Goal: Task Accomplishment & Management: Manage account settings

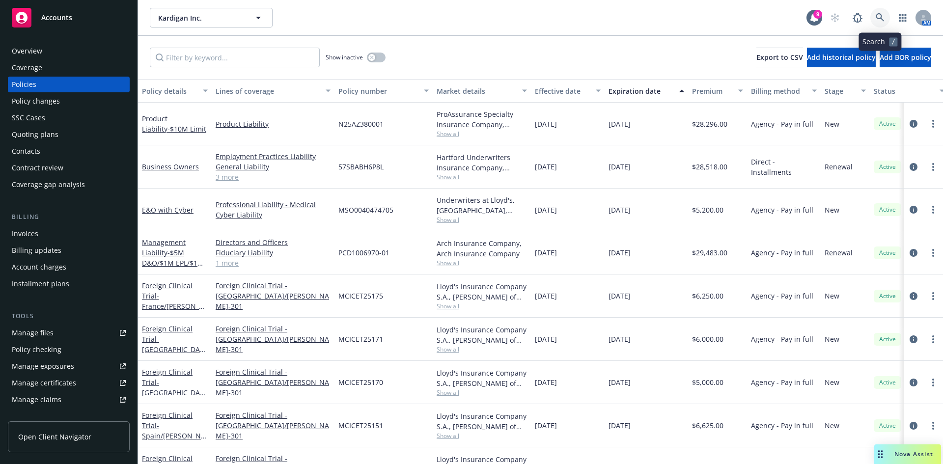
click at [880, 15] on icon at bounding box center [879, 17] width 9 height 9
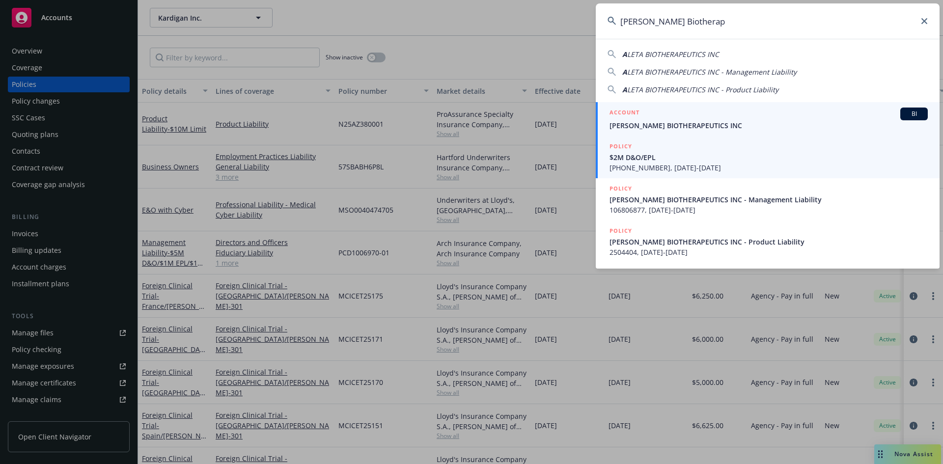
type input "[PERSON_NAME] Biotherap"
click at [685, 137] on link "POLICY $2M D&O/EPL [PHONE_NUMBER], [DATE]-[DATE]" at bounding box center [767, 157] width 344 height 42
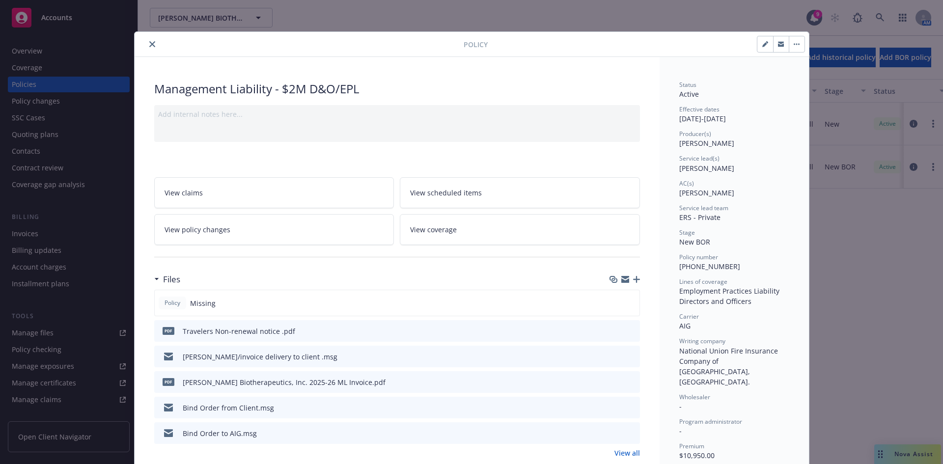
click at [149, 45] on icon "close" at bounding box center [152, 44] width 6 height 6
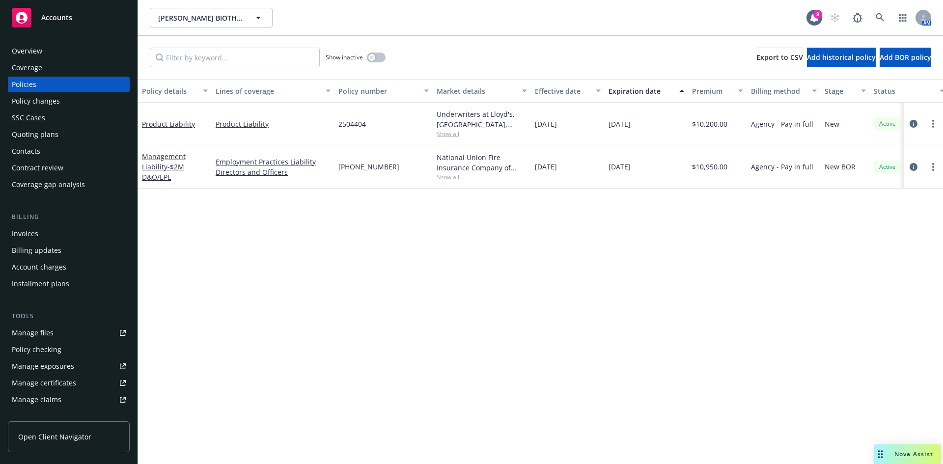
click at [21, 235] on div "Invoices" at bounding box center [25, 234] width 27 height 16
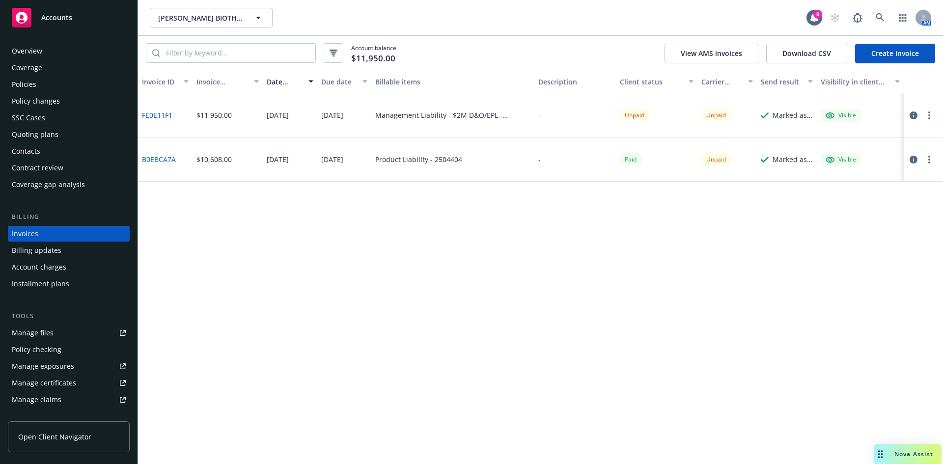
click at [23, 81] on div "Policies" at bounding box center [24, 85] width 25 height 16
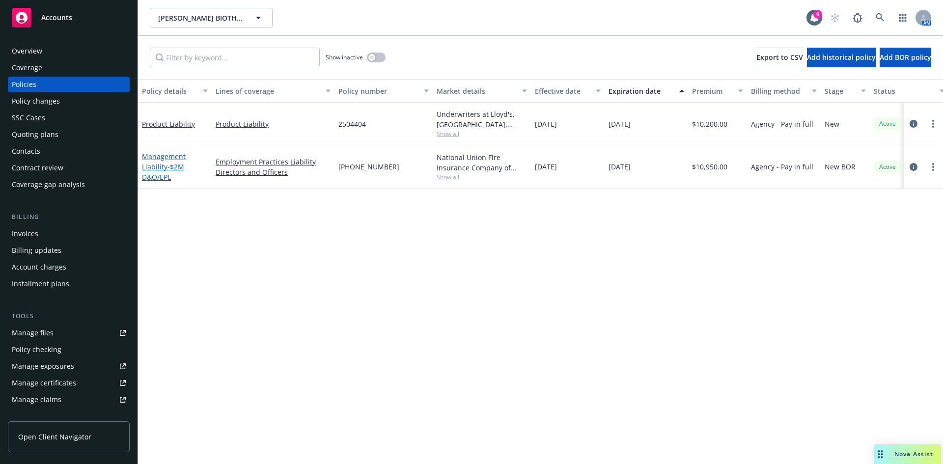
click at [149, 161] on link "Management Liability - $2M D&O/EPL" at bounding box center [164, 167] width 44 height 30
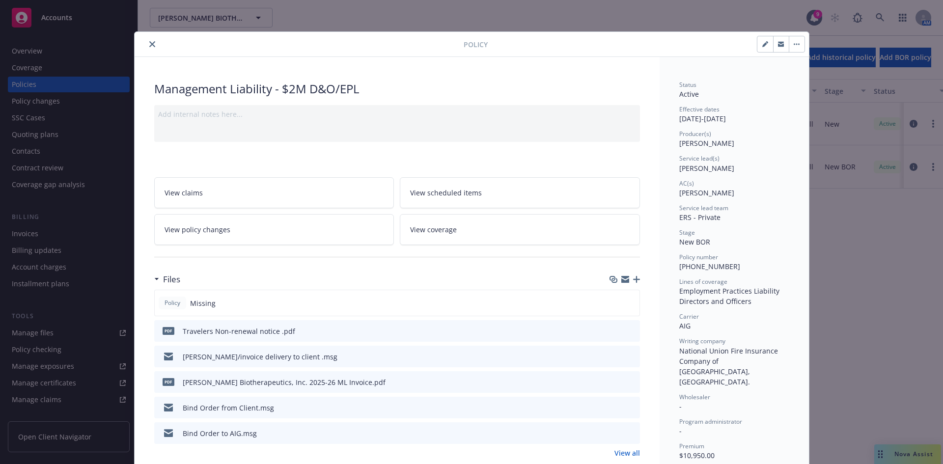
click at [759, 49] on button "button" at bounding box center [765, 44] width 16 height 16
select select "NEW_BOR"
select select "12"
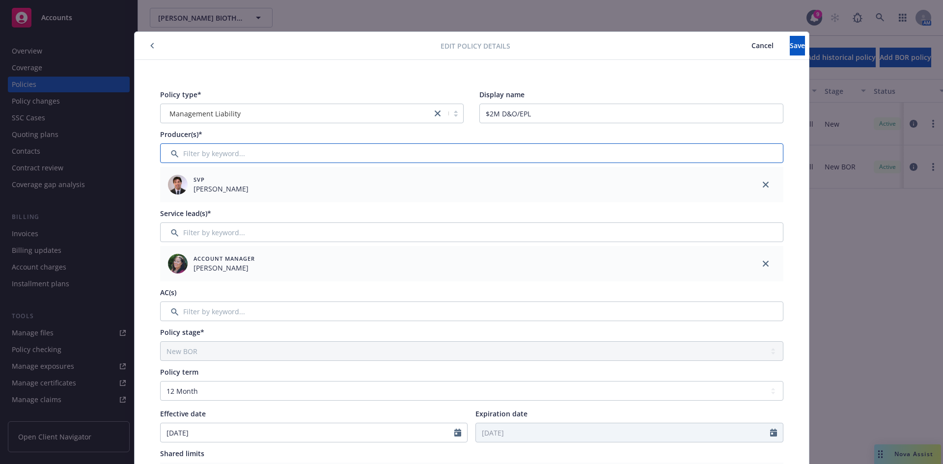
click at [246, 147] on input "Filter by keyword..." at bounding box center [471, 153] width 623 height 20
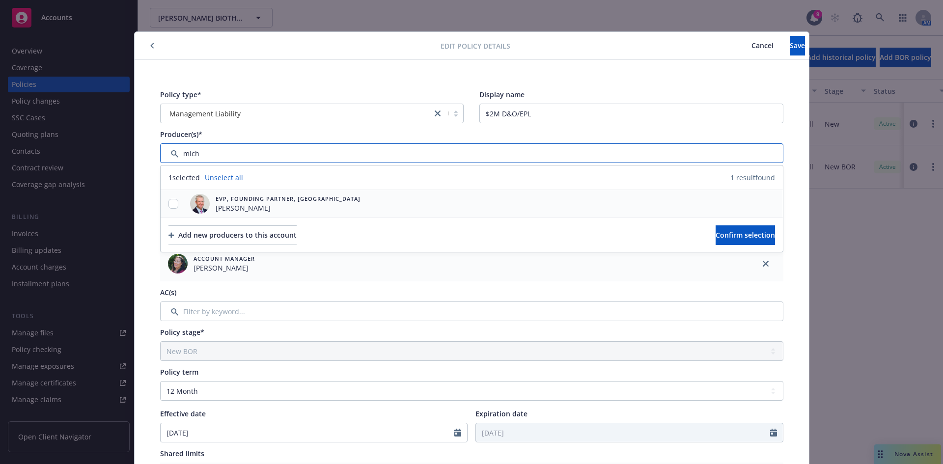
type input "mich"
click at [173, 206] on input "checkbox" at bounding box center [173, 204] width 10 height 10
checkbox input "true"
click at [715, 235] on span "Confirm selection" at bounding box center [744, 234] width 59 height 9
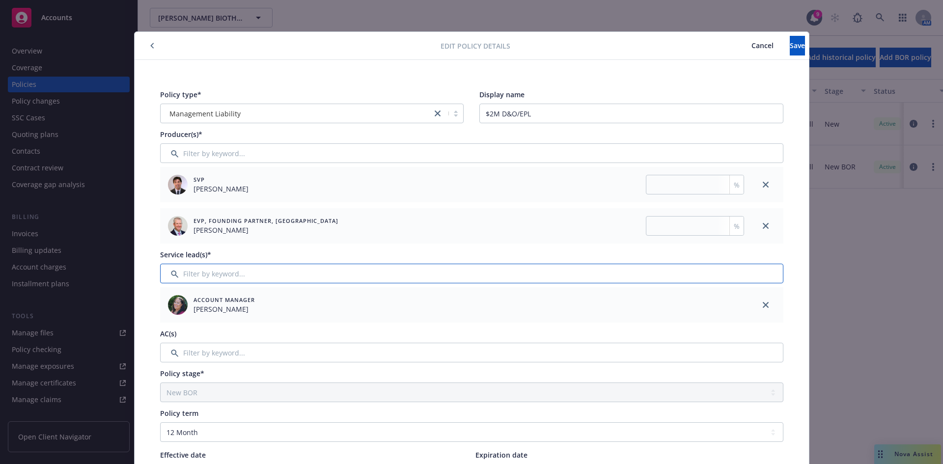
click at [194, 272] on input "Filter by keyword..." at bounding box center [471, 274] width 623 height 20
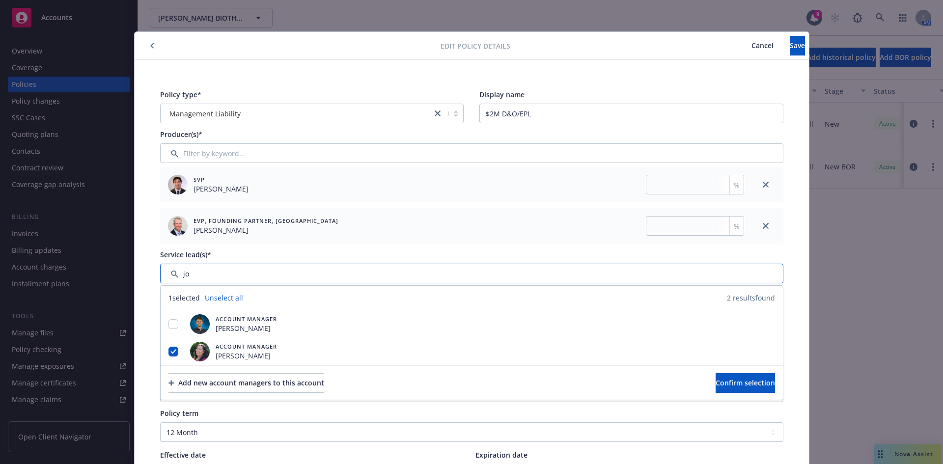
type input "j"
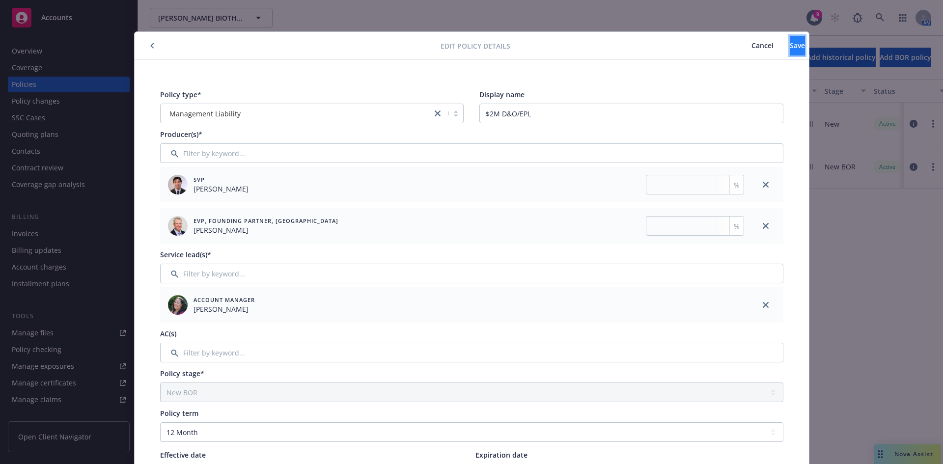
click at [789, 45] on button "Save" at bounding box center [796, 46] width 15 height 20
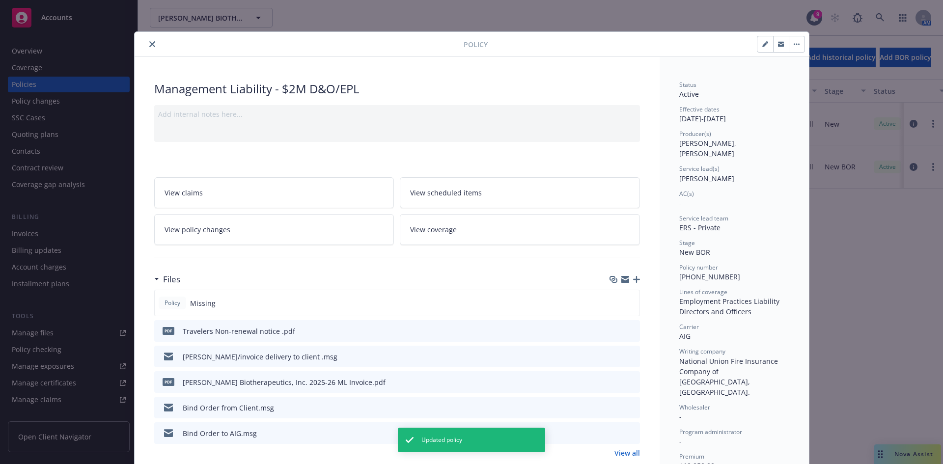
click at [149, 43] on icon "close" at bounding box center [152, 44] width 6 height 6
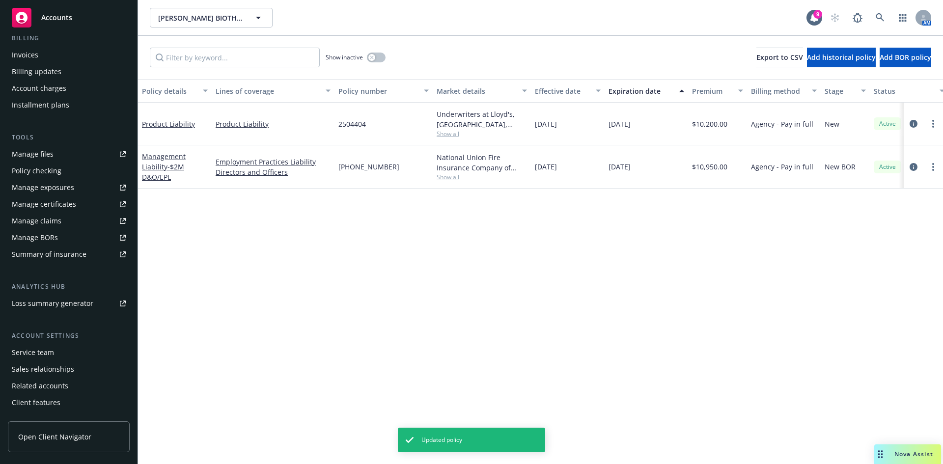
scroll to position [192, 0]
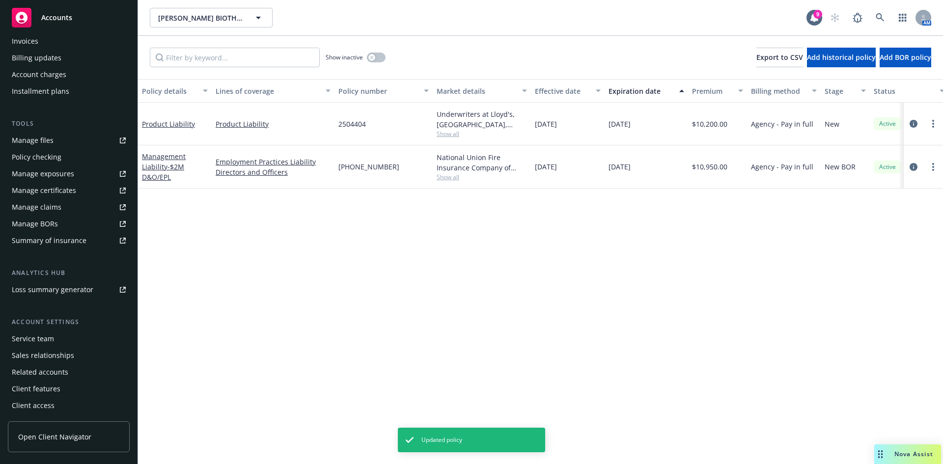
click at [44, 337] on div "Service team" at bounding box center [33, 339] width 42 height 16
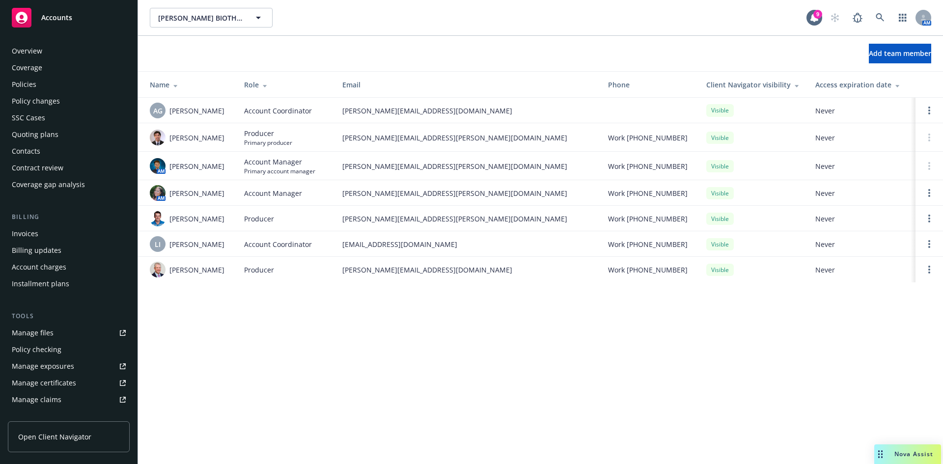
click at [19, 76] on div "Overview Coverage Policies Policy changes SSC Cases Quoting plans Contacts Cont…" at bounding box center [69, 117] width 122 height 149
click at [34, 92] on div "Policies" at bounding box center [24, 85] width 25 height 16
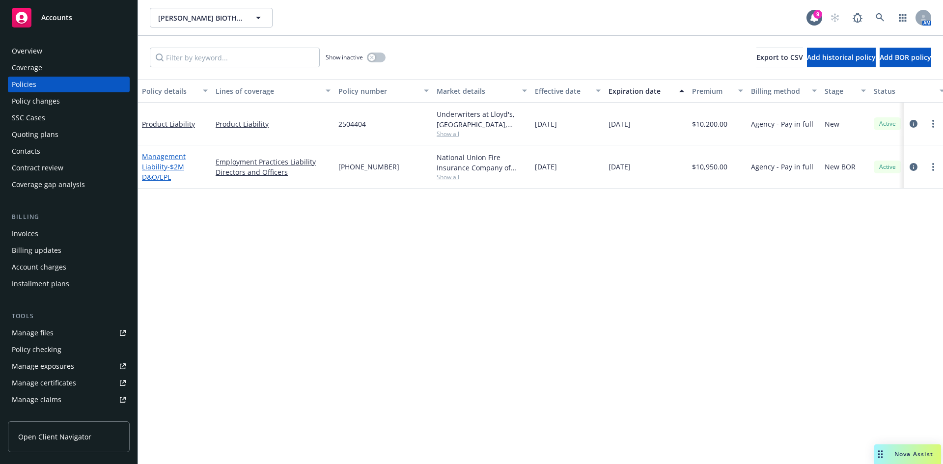
click at [156, 168] on link "Management Liability - $2M D&O/EPL" at bounding box center [164, 167] width 44 height 30
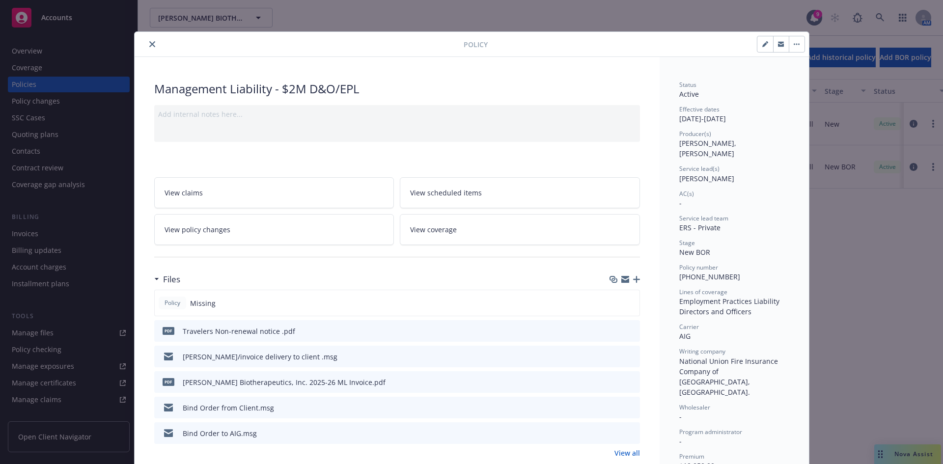
scroll to position [29, 0]
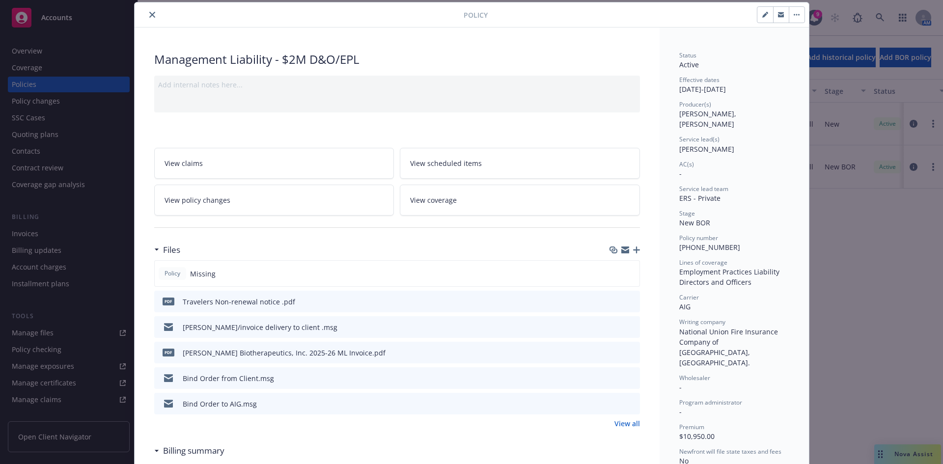
click at [757, 14] on button "button" at bounding box center [765, 15] width 16 height 16
select select "NEW_BOR"
select select "12"
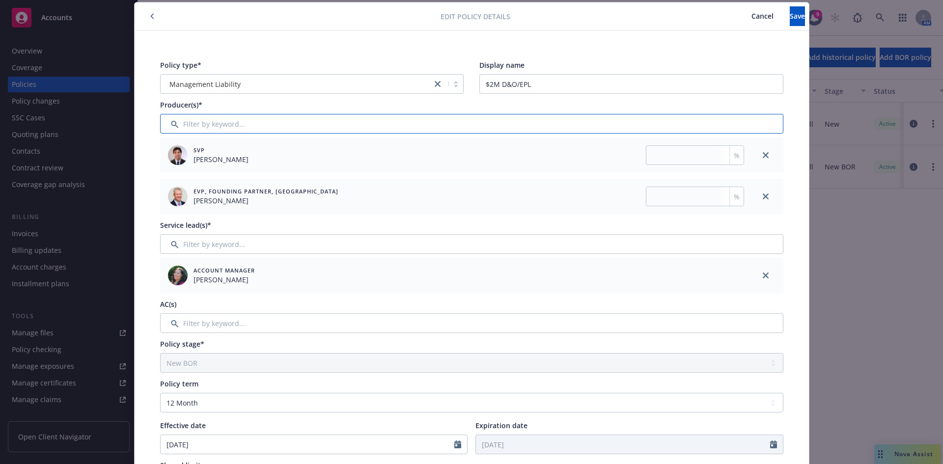
click at [209, 121] on input "Filter by keyword..." at bounding box center [471, 124] width 623 height 20
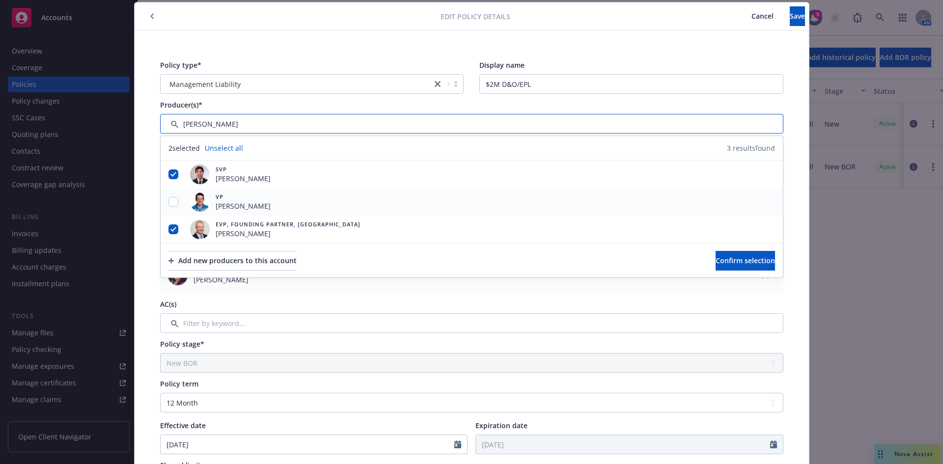
type input "[PERSON_NAME]"
click at [171, 202] on input "checkbox" at bounding box center [173, 202] width 10 height 10
checkbox input "true"
click at [715, 258] on span "Confirm selection" at bounding box center [744, 260] width 59 height 9
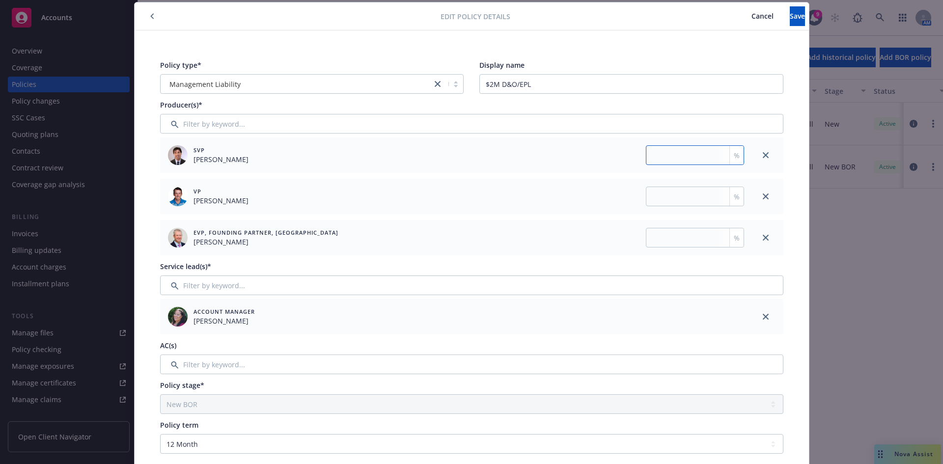
click at [659, 149] on input "number" at bounding box center [695, 155] width 98 height 20
type input "33.33"
click at [685, 198] on input "number" at bounding box center [695, 197] width 98 height 20
type input "33.33"
click at [677, 241] on input "number" at bounding box center [695, 238] width 98 height 20
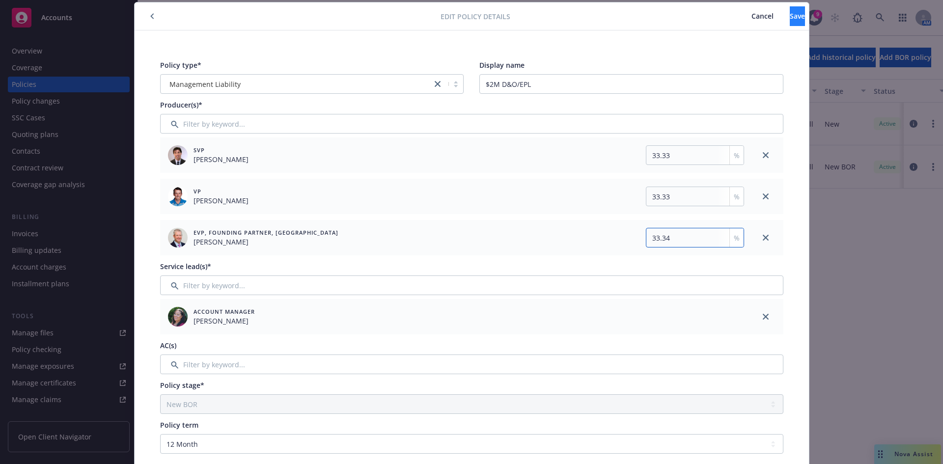
type input "33.34"
click at [778, 6] on div "Edit policy details Cancel Save" at bounding box center [472, 16] width 674 height 28
click at [789, 16] on span "Save" at bounding box center [796, 15] width 15 height 9
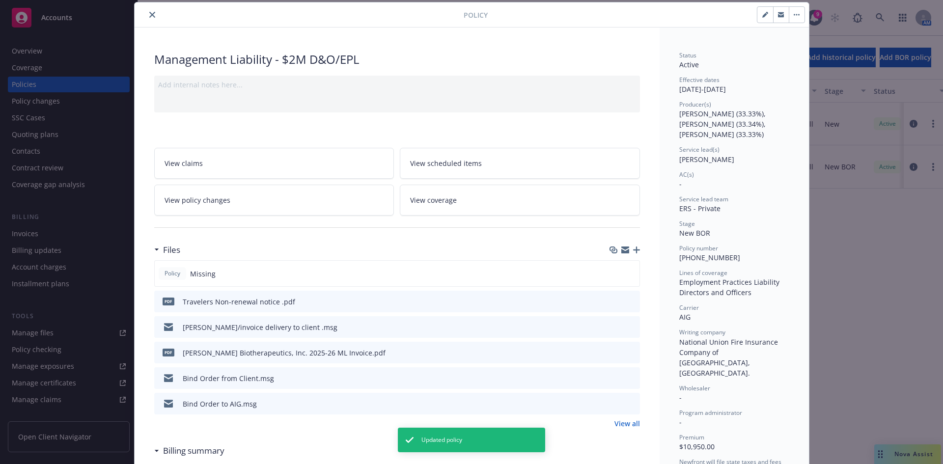
click at [149, 13] on icon "close" at bounding box center [152, 15] width 6 height 6
